Goal: Navigation & Orientation: Find specific page/section

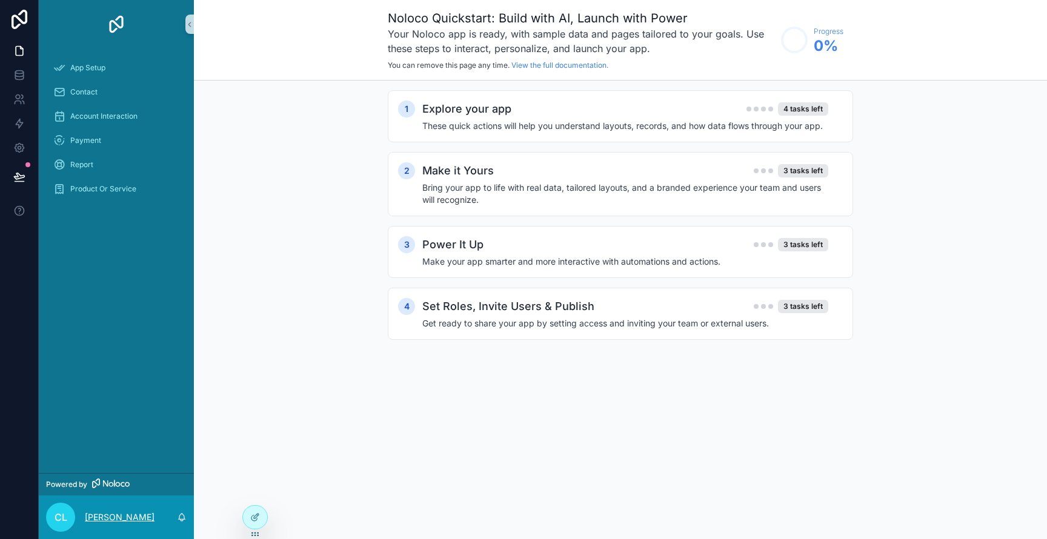
click at [125, 515] on p "[PERSON_NAME]" at bounding box center [120, 517] width 70 height 12
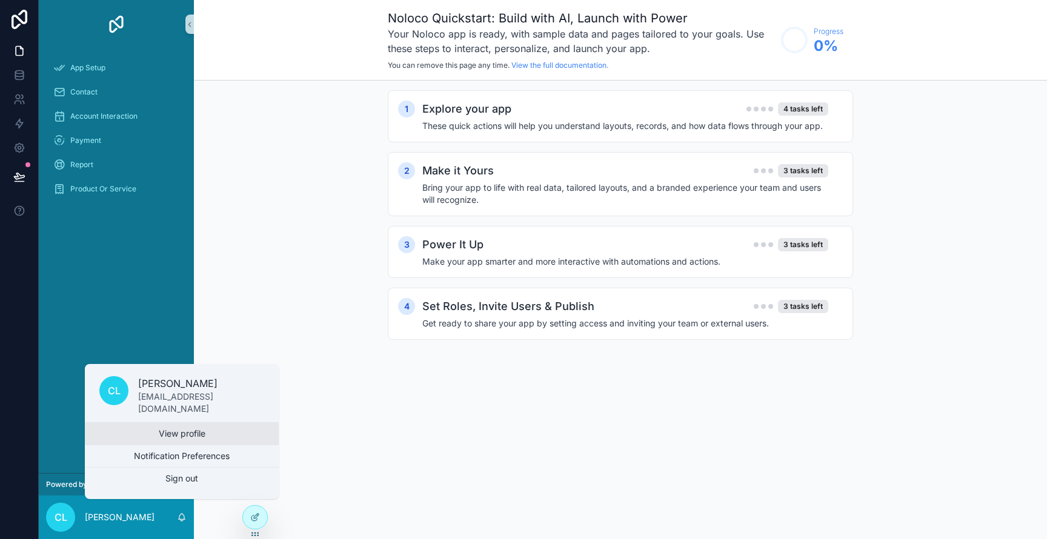
click at [184, 431] on link "View profile" at bounding box center [182, 434] width 194 height 22
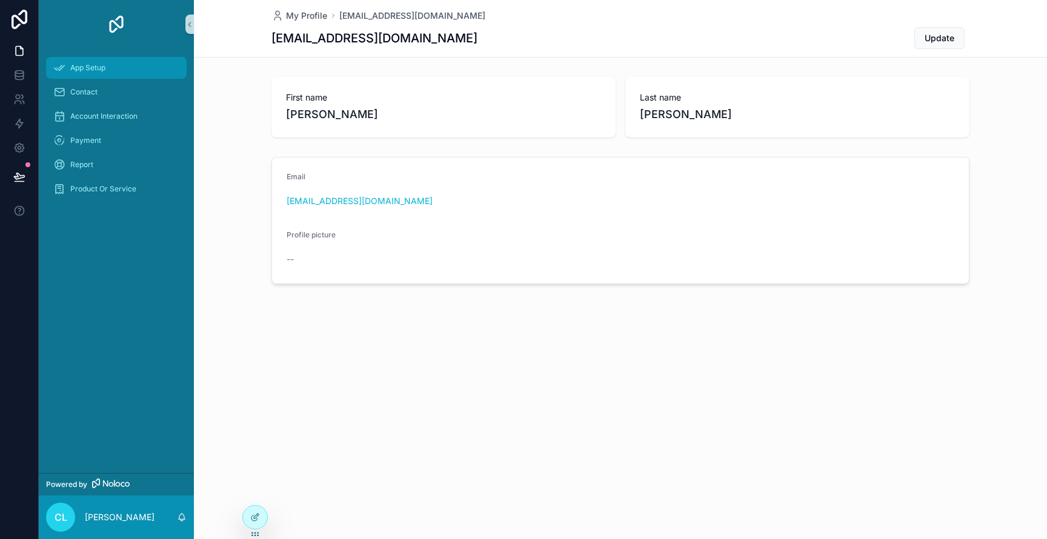
click at [100, 71] on span "App Setup" at bounding box center [87, 68] width 35 height 10
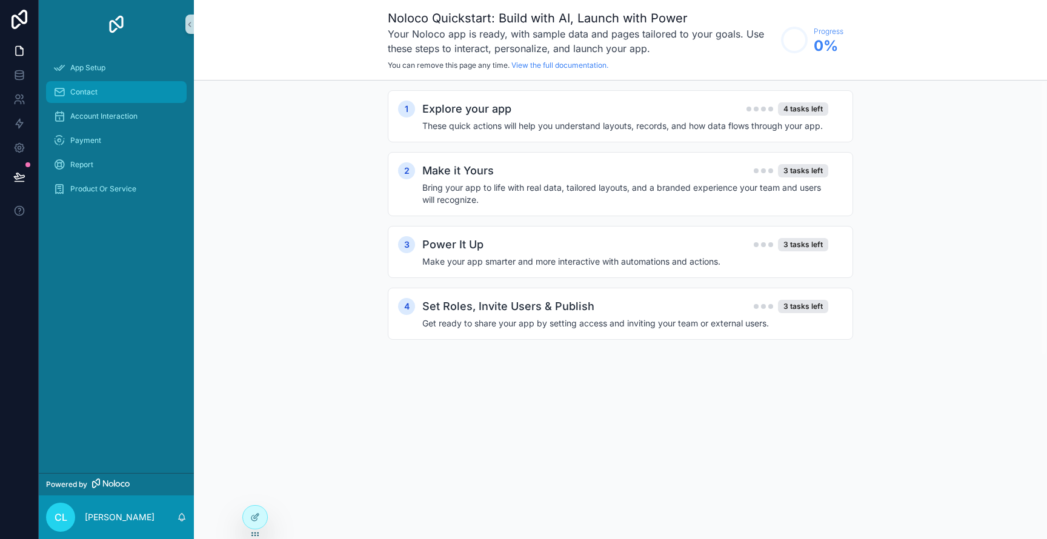
click at [89, 98] on div "Contact" at bounding box center [116, 91] width 126 height 19
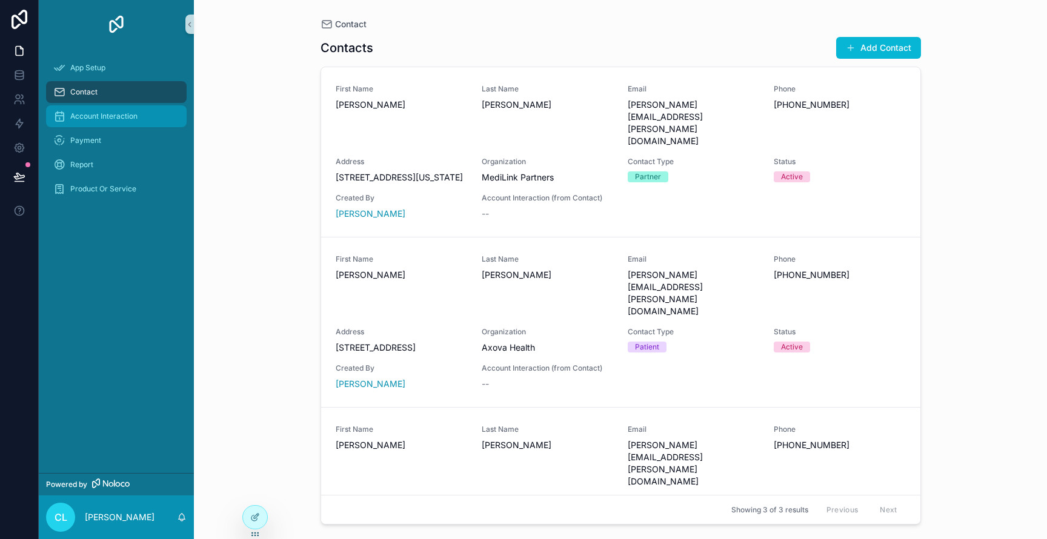
click at [95, 115] on span "Account Interaction" at bounding box center [103, 116] width 67 height 10
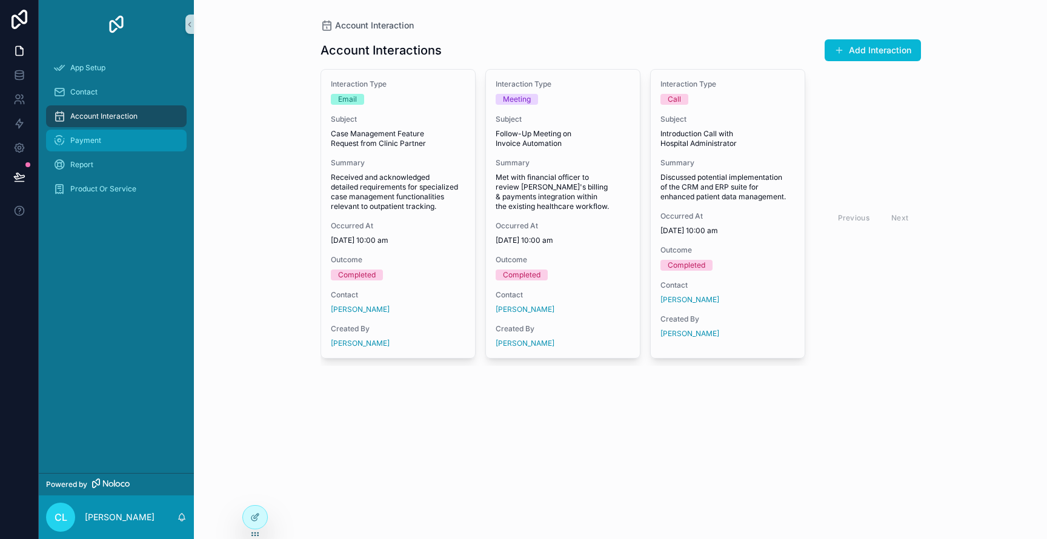
click at [82, 147] on div "Payment" at bounding box center [116, 140] width 126 height 19
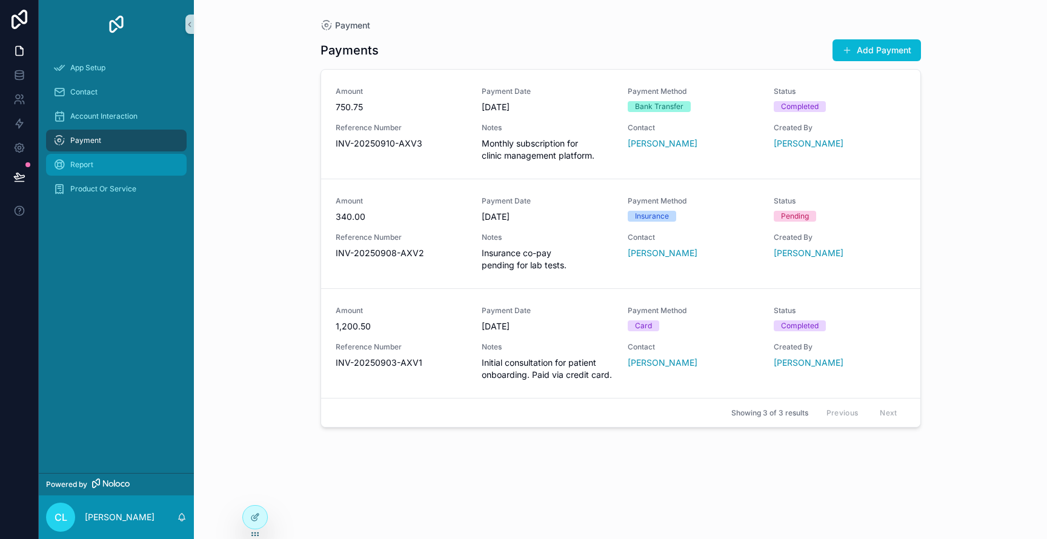
click at [85, 167] on span "Report" at bounding box center [81, 165] width 23 height 10
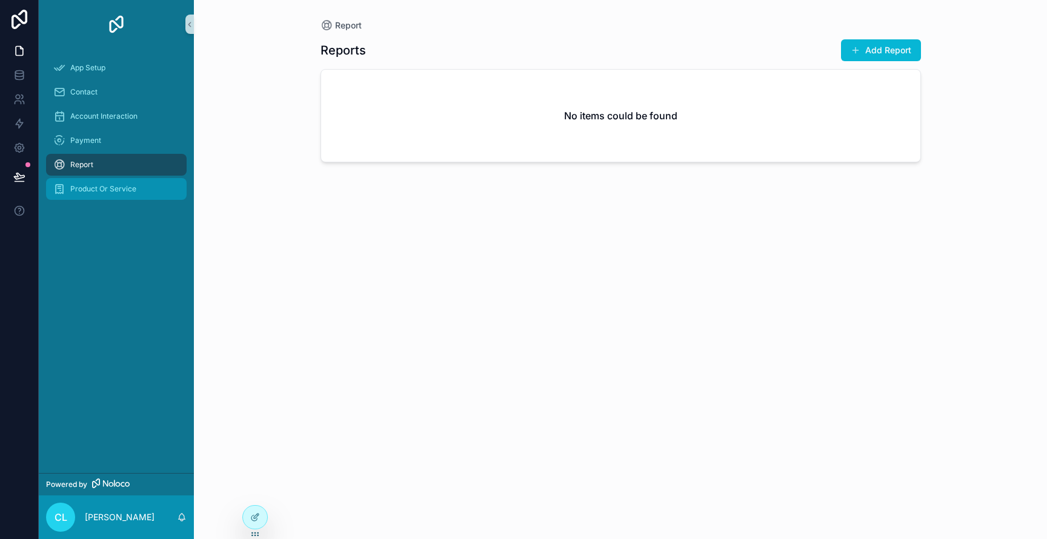
click at [85, 195] on div "Product Or Service" at bounding box center [116, 188] width 126 height 19
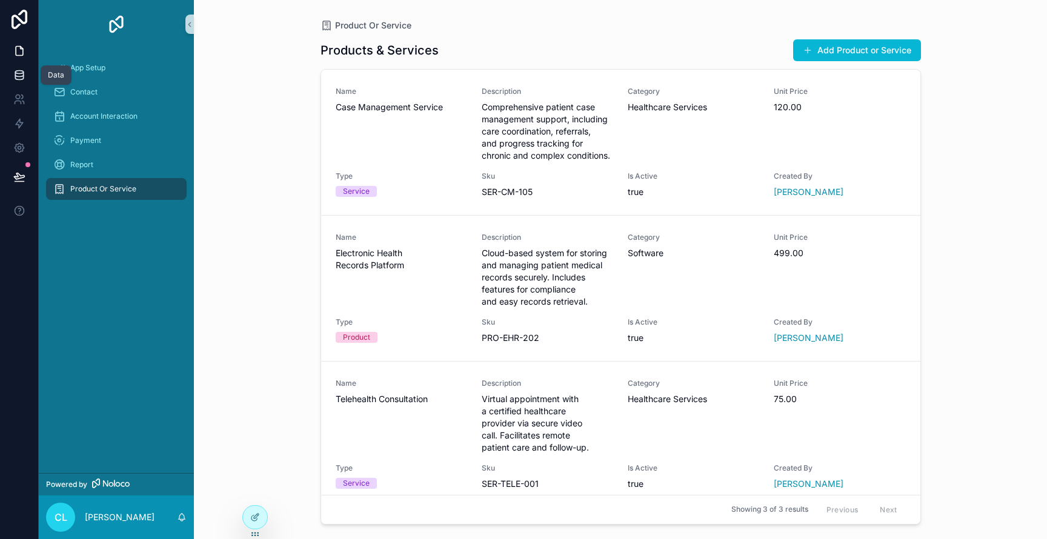
click at [17, 79] on icon at bounding box center [19, 77] width 8 height 5
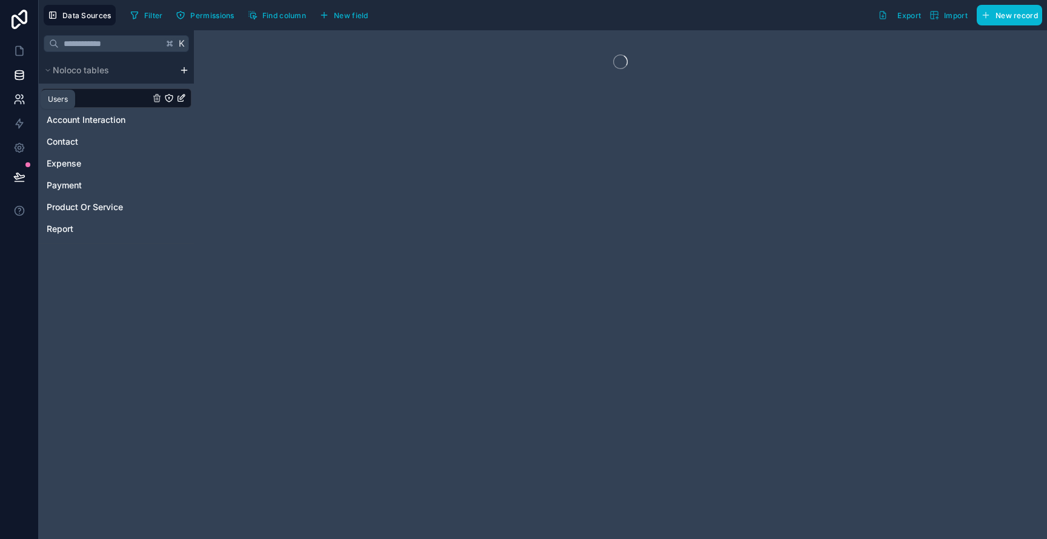
click at [22, 103] on icon at bounding box center [19, 99] width 12 height 12
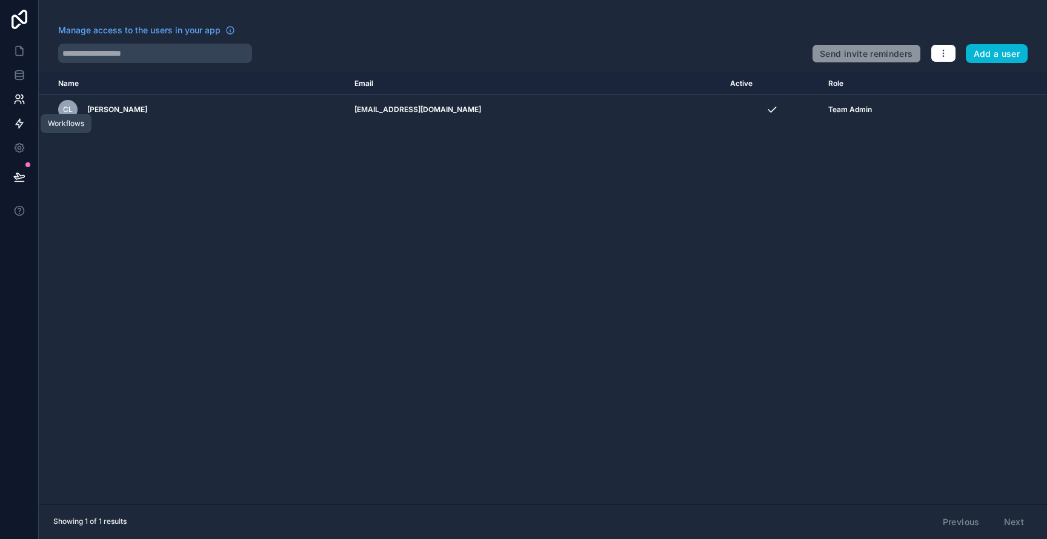
click at [21, 121] on icon at bounding box center [19, 123] width 12 height 12
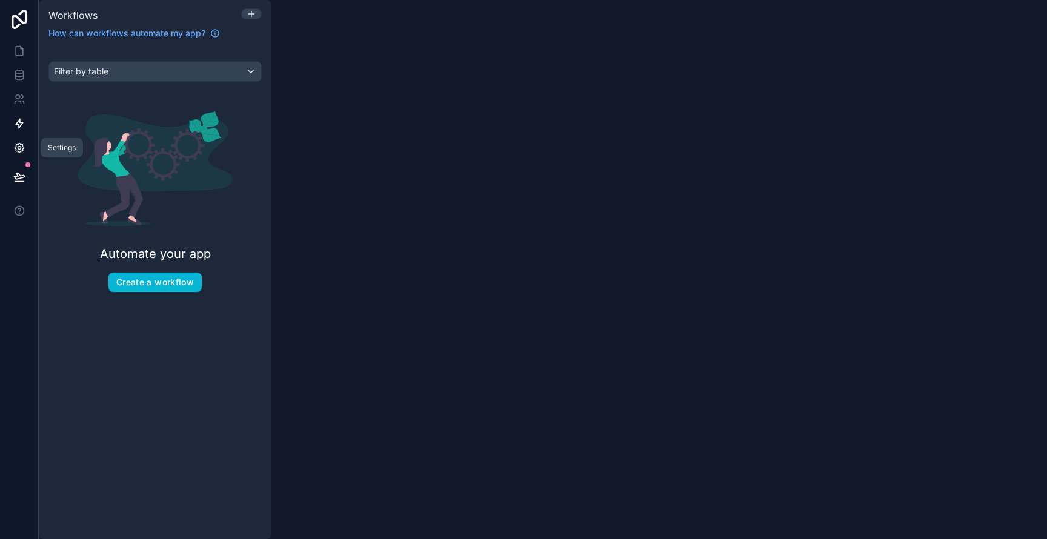
click at [21, 151] on icon at bounding box center [19, 148] width 9 height 9
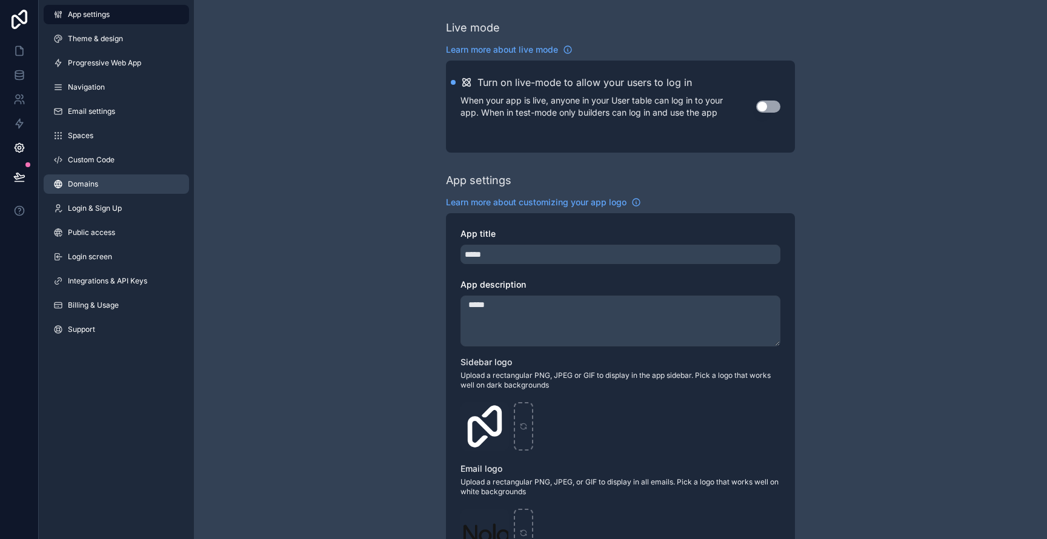
click at [74, 186] on span "Domains" at bounding box center [83, 184] width 30 height 10
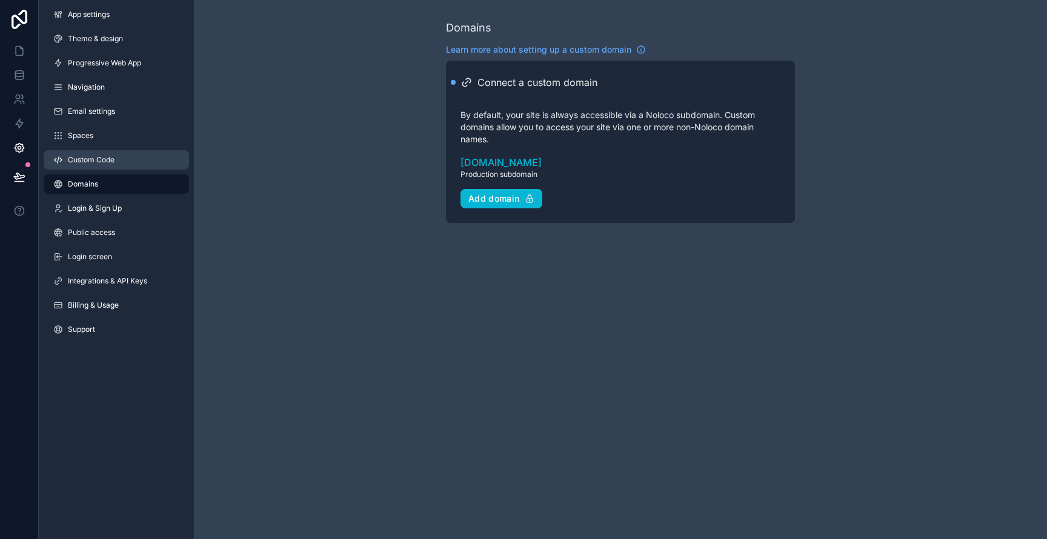
click at [104, 159] on span "Custom Code" at bounding box center [91, 160] width 47 height 10
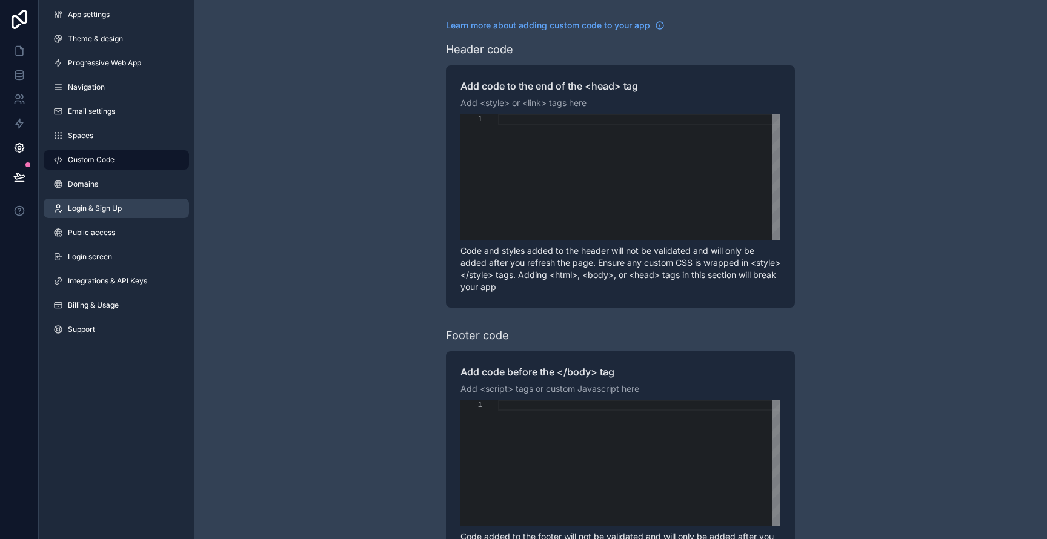
click at [87, 211] on span "Login & Sign Up" at bounding box center [95, 209] width 54 height 10
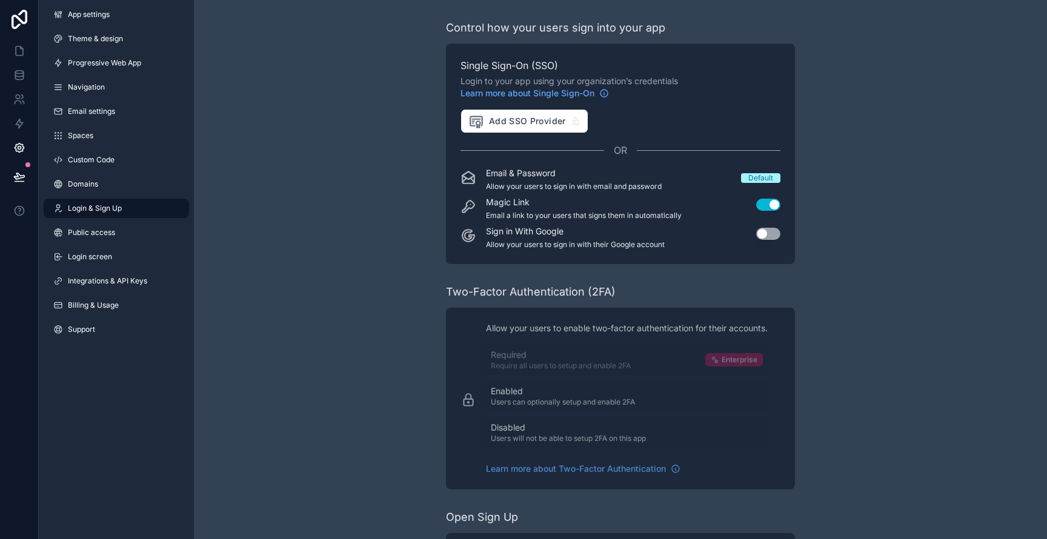
scroll to position [88, 0]
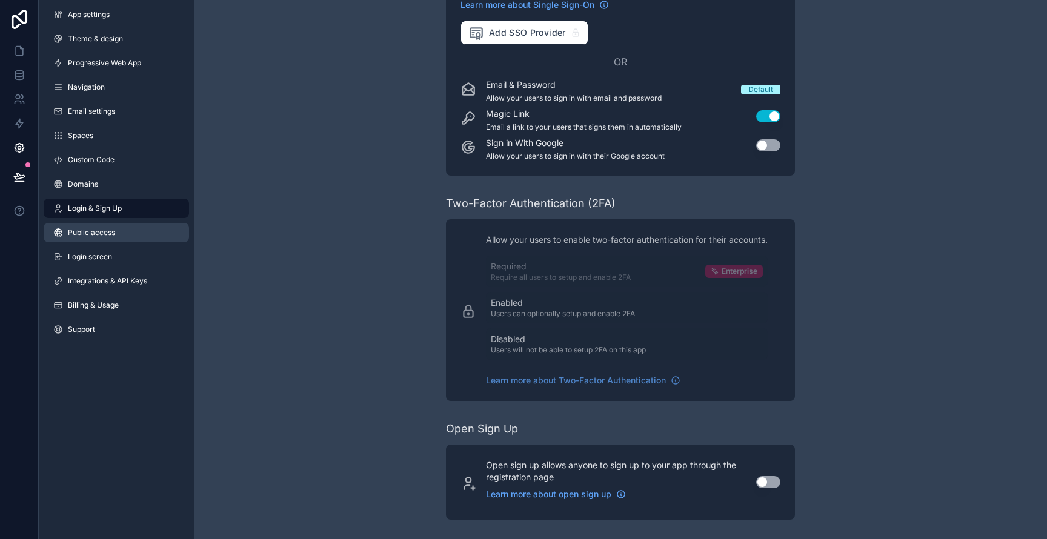
click at [84, 234] on span "Public access" at bounding box center [91, 233] width 47 height 10
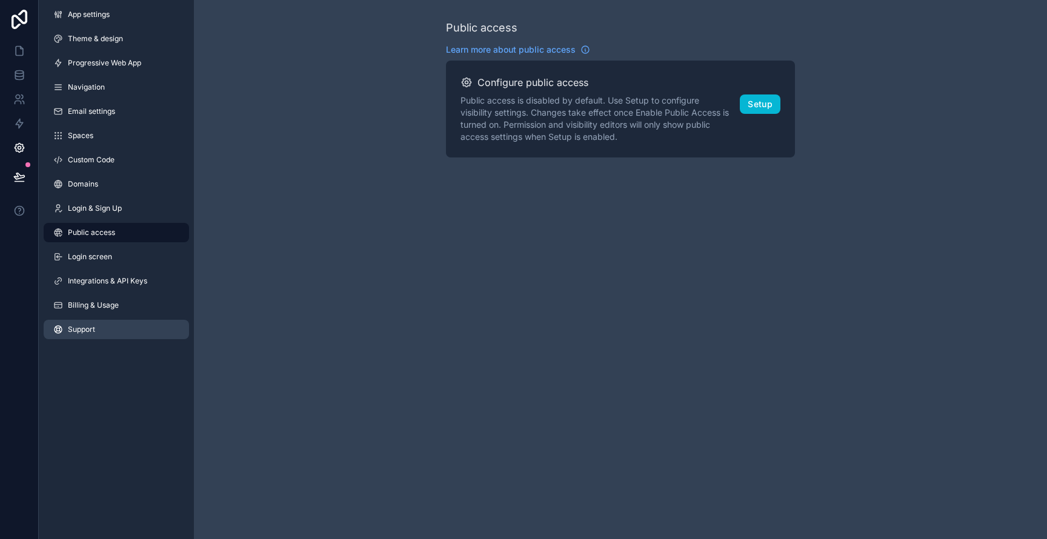
click at [84, 336] on link "Support" at bounding box center [116, 329] width 145 height 19
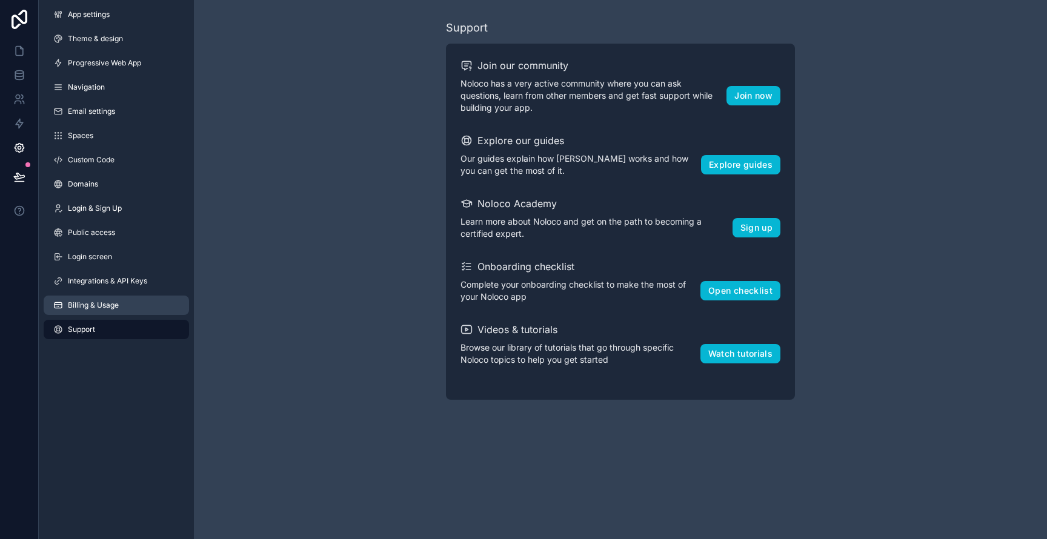
click at [96, 302] on span "Billing & Usage" at bounding box center [93, 305] width 51 height 10
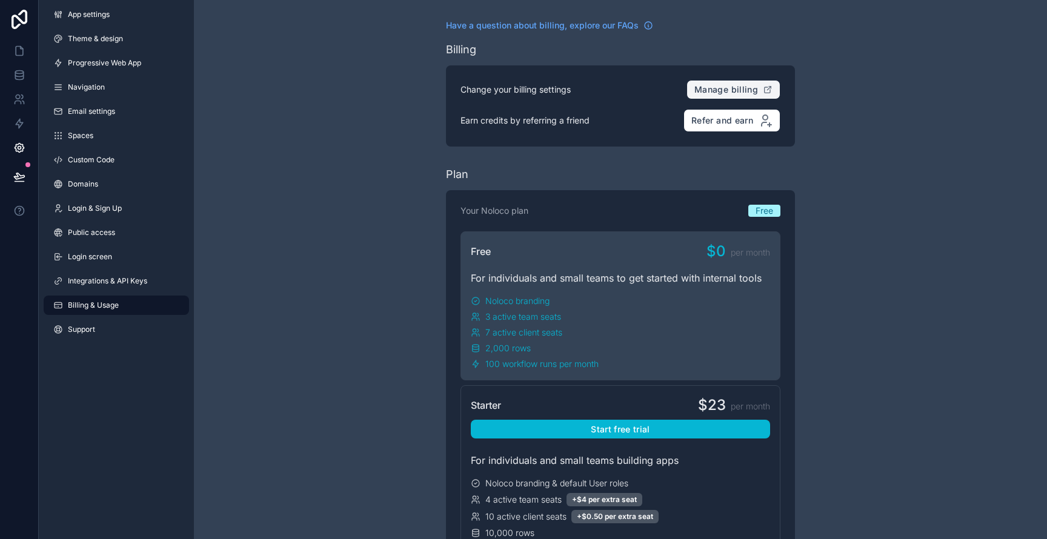
click at [706, 82] on button "Manage billing" at bounding box center [733, 89] width 94 height 19
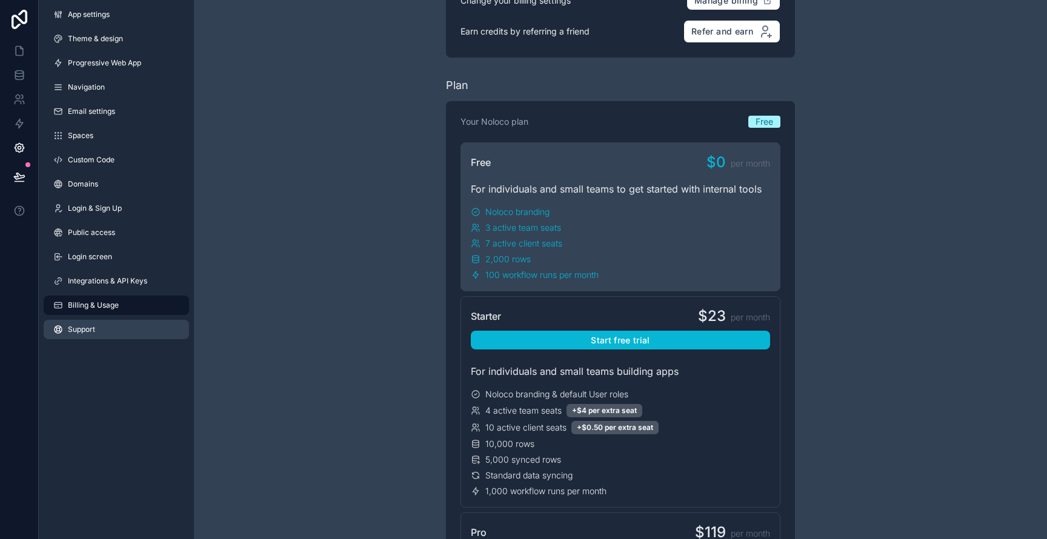
click at [96, 328] on link "Support" at bounding box center [116, 329] width 145 height 19
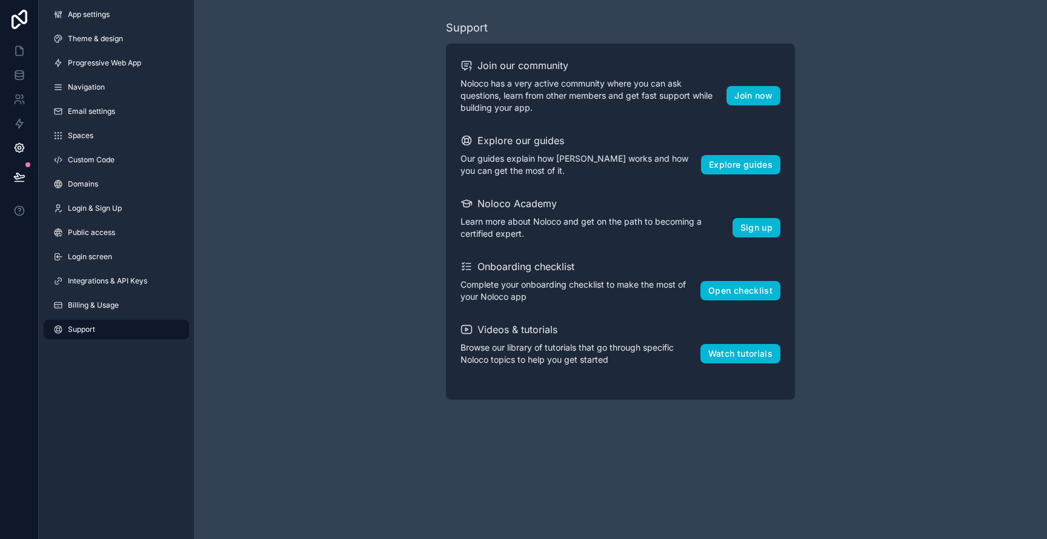
click at [909, 377] on div "Support Join our community Noloco has a very active community where you can ask…" at bounding box center [620, 209] width 853 height 419
click at [18, 138] on link at bounding box center [19, 148] width 38 height 24
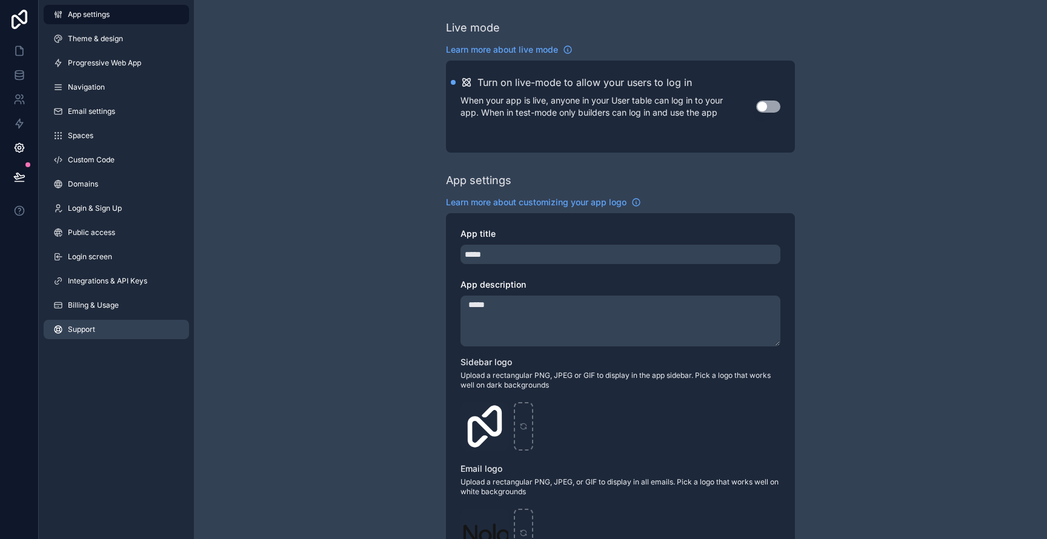
click at [91, 335] on link "Support" at bounding box center [116, 329] width 145 height 19
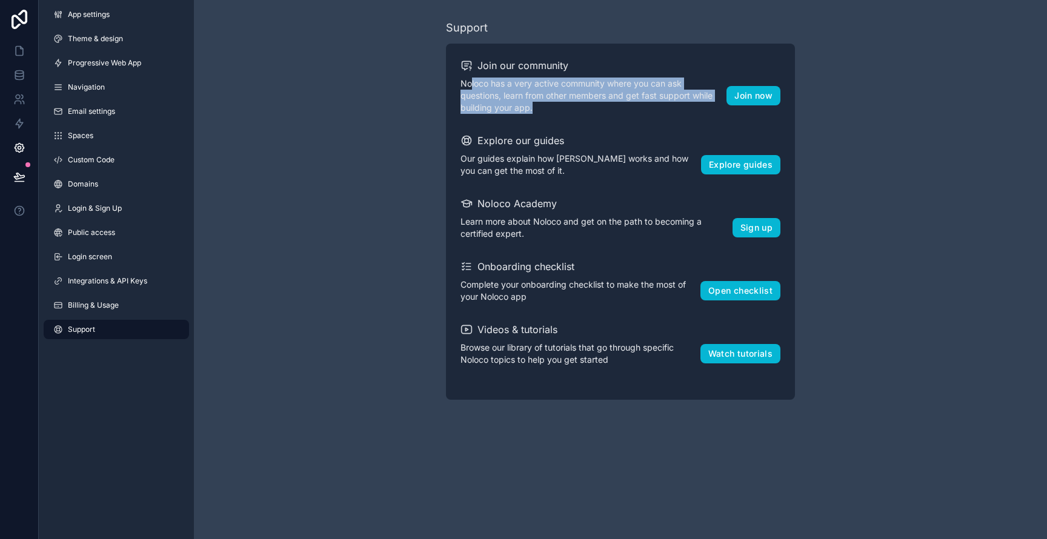
drag, startPoint x: 472, startPoint y: 84, endPoint x: 552, endPoint y: 111, distance: 85.0
click at [552, 111] on p "Noloco has a very active community where you can ask questions, learn from othe…" at bounding box center [593, 96] width 266 height 36
click at [557, 111] on p "Noloco has a very active community where you can ask questions, learn from othe…" at bounding box center [593, 96] width 266 height 36
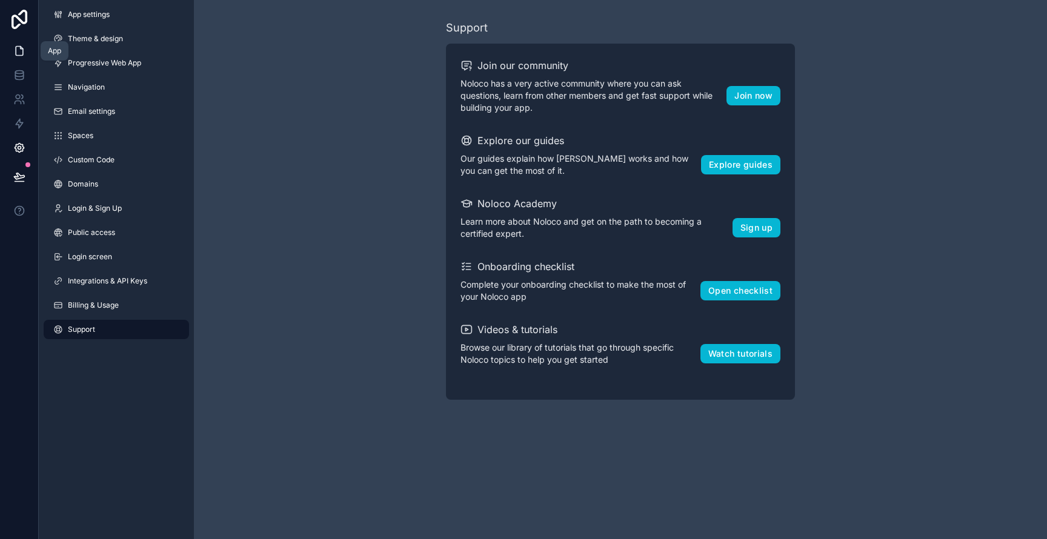
click at [19, 51] on icon at bounding box center [19, 51] width 12 height 12
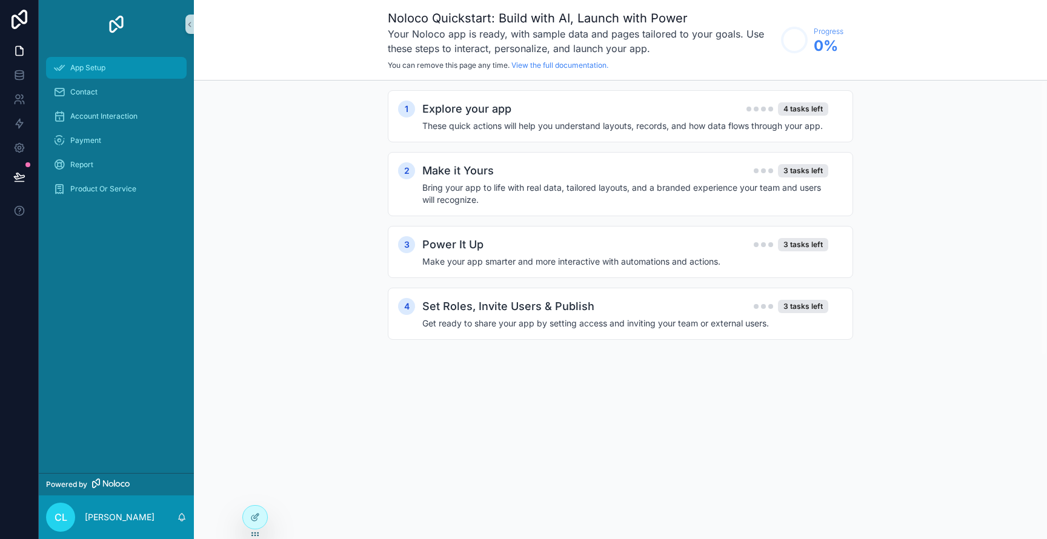
click at [92, 73] on div "App Setup" at bounding box center [116, 67] width 126 height 19
click at [9, 18] on icon at bounding box center [19, 19] width 24 height 19
